Goal: Task Accomplishment & Management: Manage account settings

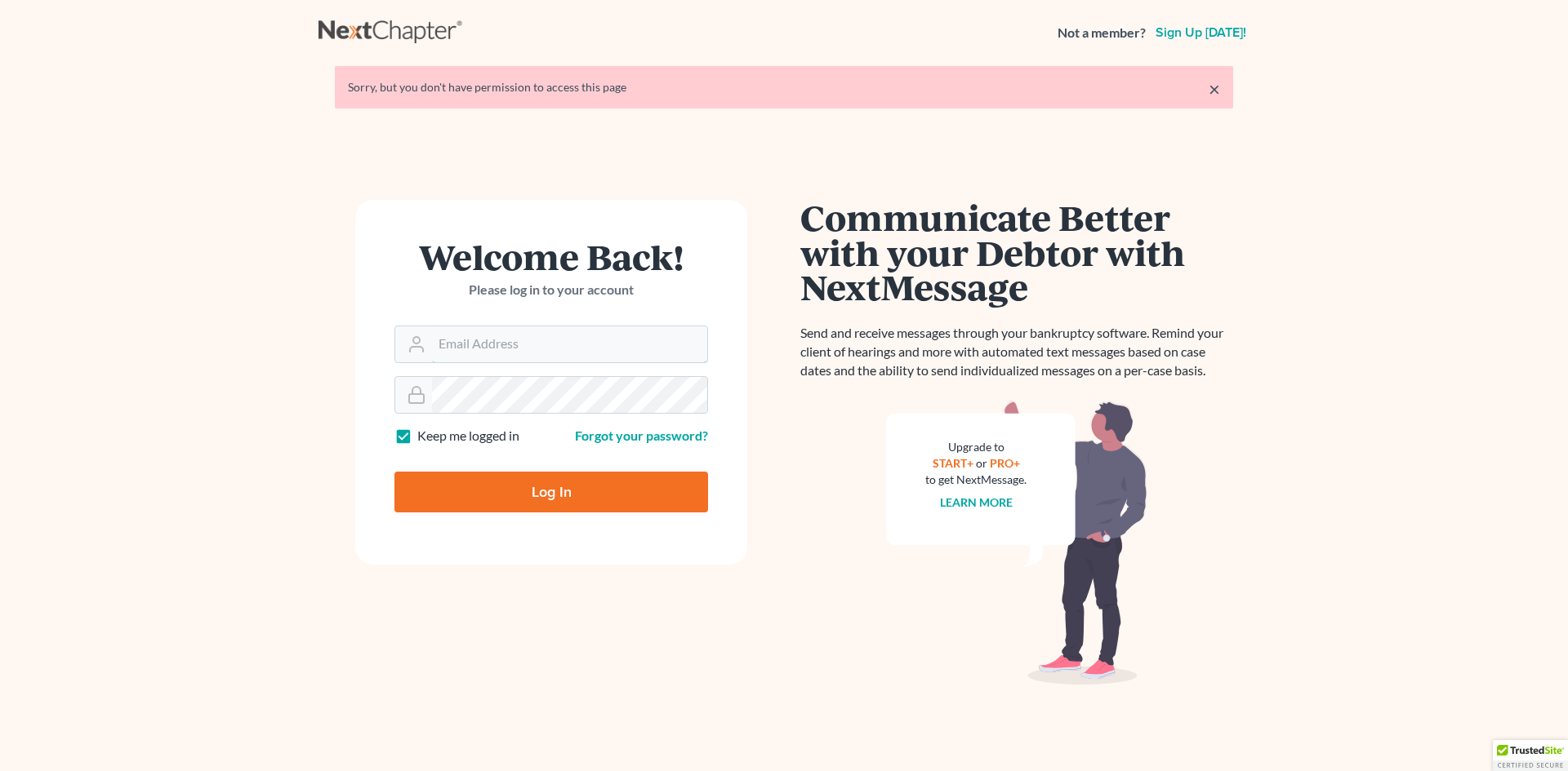
type input "[EMAIL_ADDRESS][DOMAIN_NAME]"
click at [553, 500] on input "Log In" at bounding box center [551, 492] width 314 height 41
type input "Thinking..."
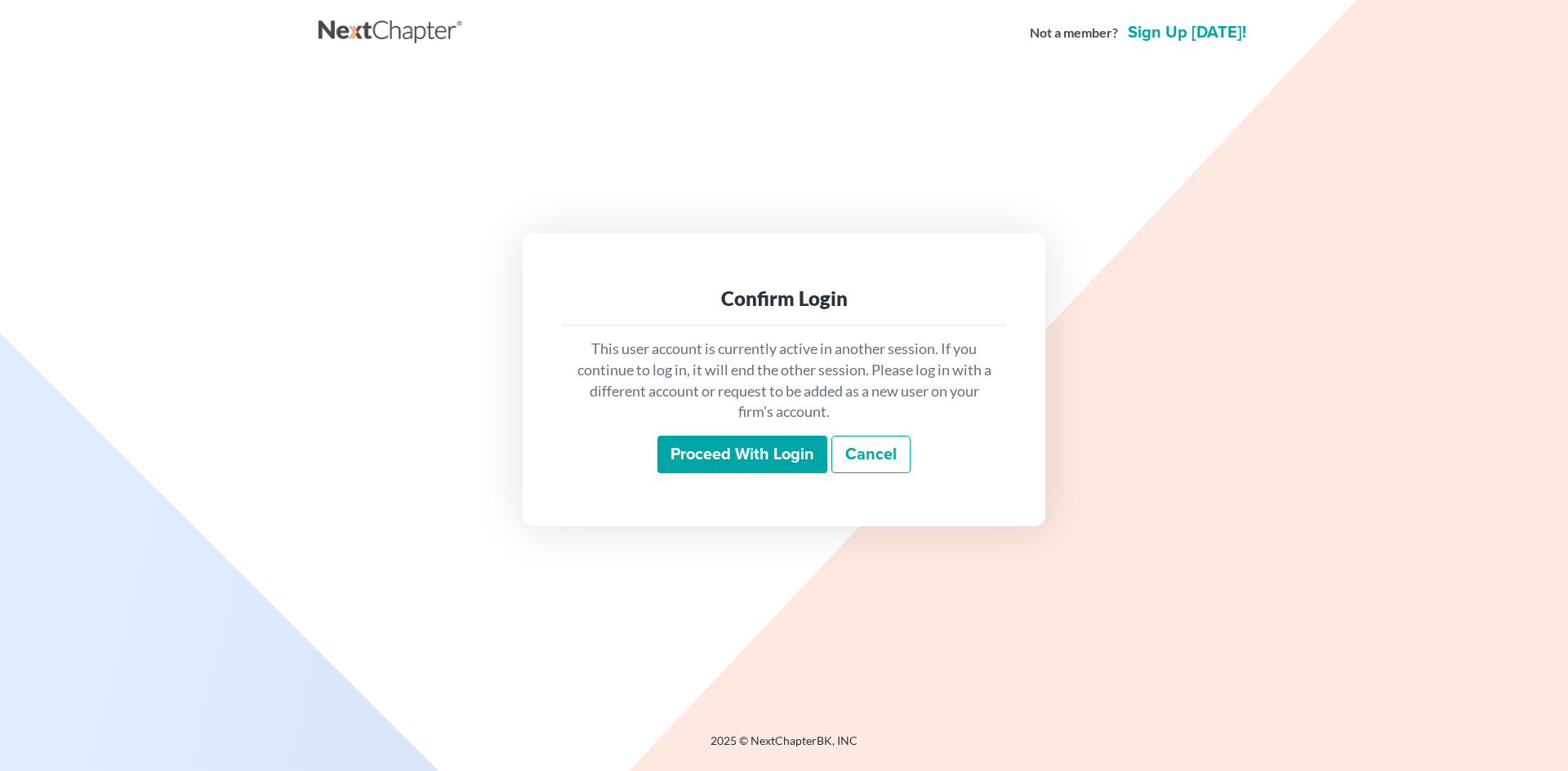
click at [776, 460] on input "Proceed with login" at bounding box center [742, 454] width 170 height 38
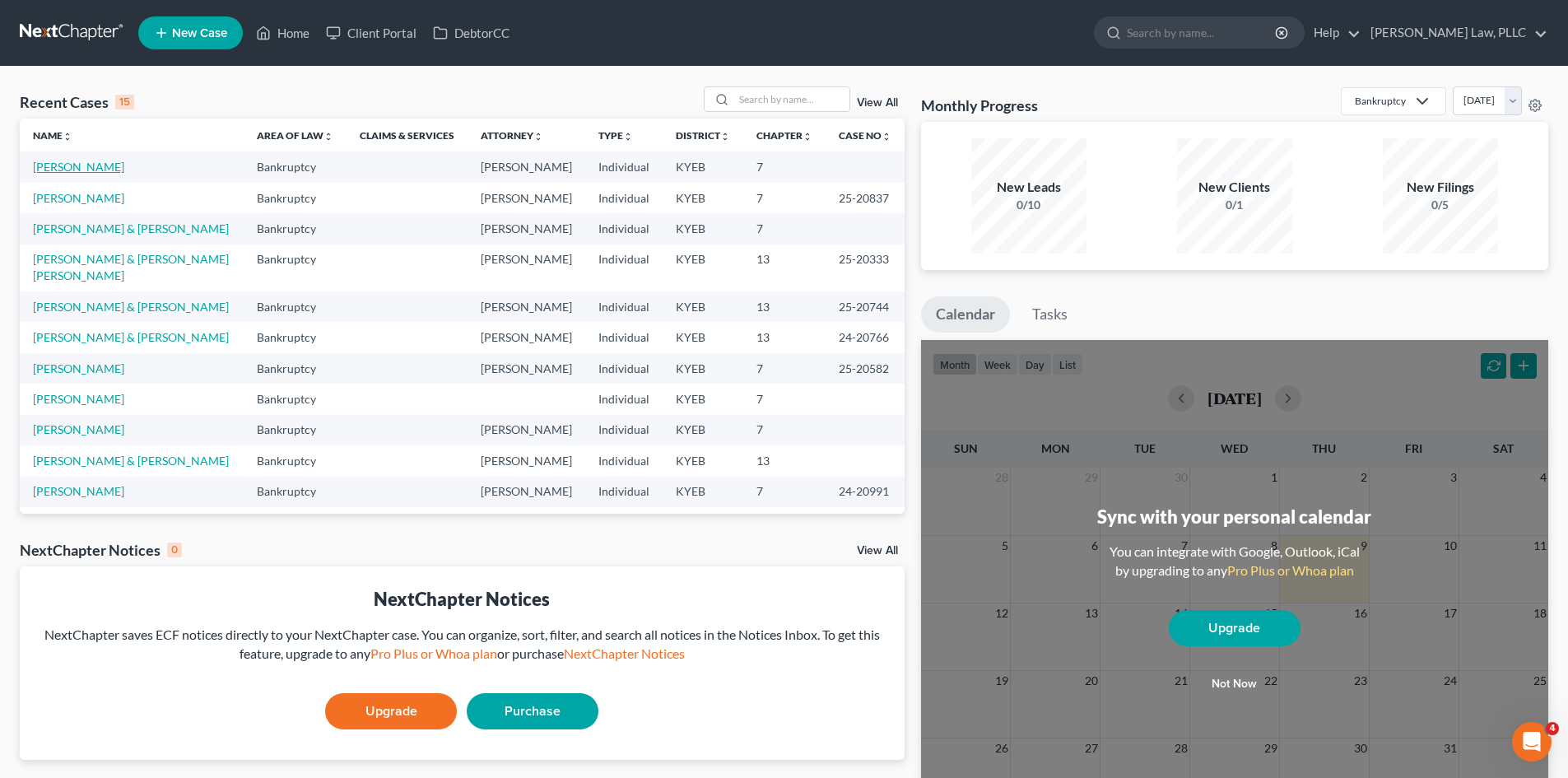
click at [70, 165] on link "Kelley, Ashley" at bounding box center [79, 167] width 91 height 14
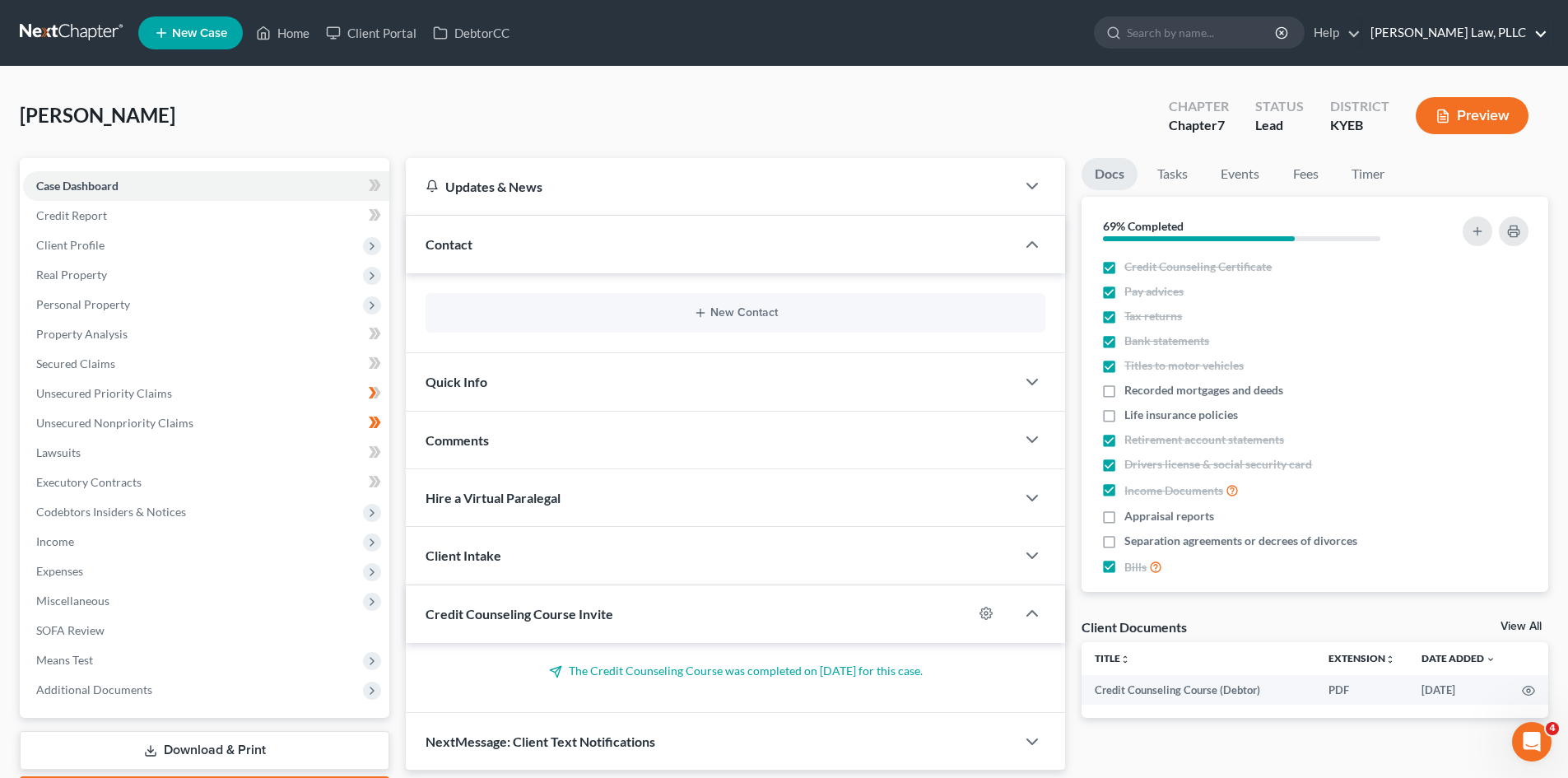
click at [1540, 25] on link "Helmer Somers Law, PLLC" at bounding box center [1455, 32] width 185 height 30
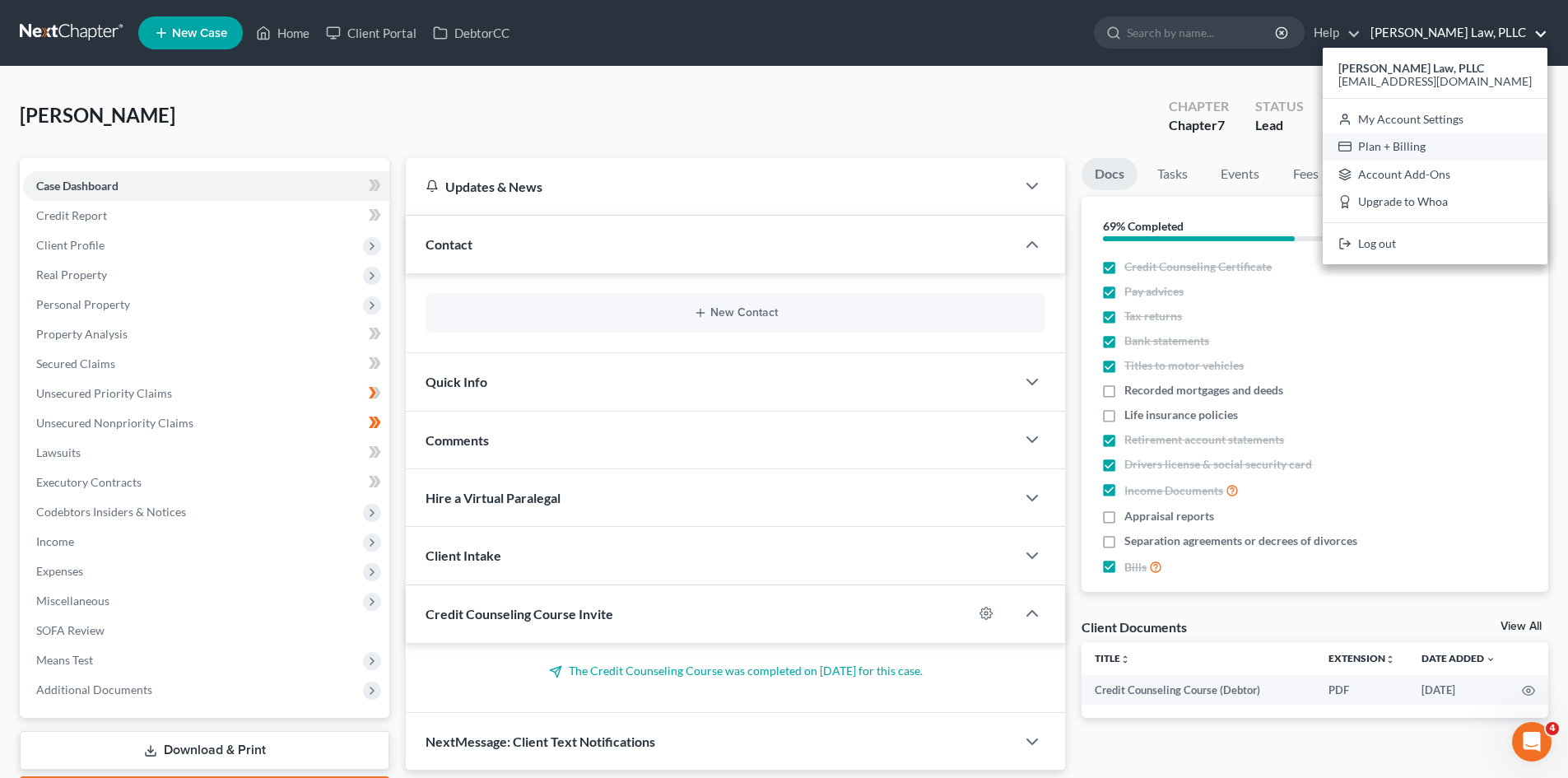
click at [1429, 147] on link "Plan + Billing" at bounding box center [1435, 146] width 225 height 28
